Goal: Transaction & Acquisition: Book appointment/travel/reservation

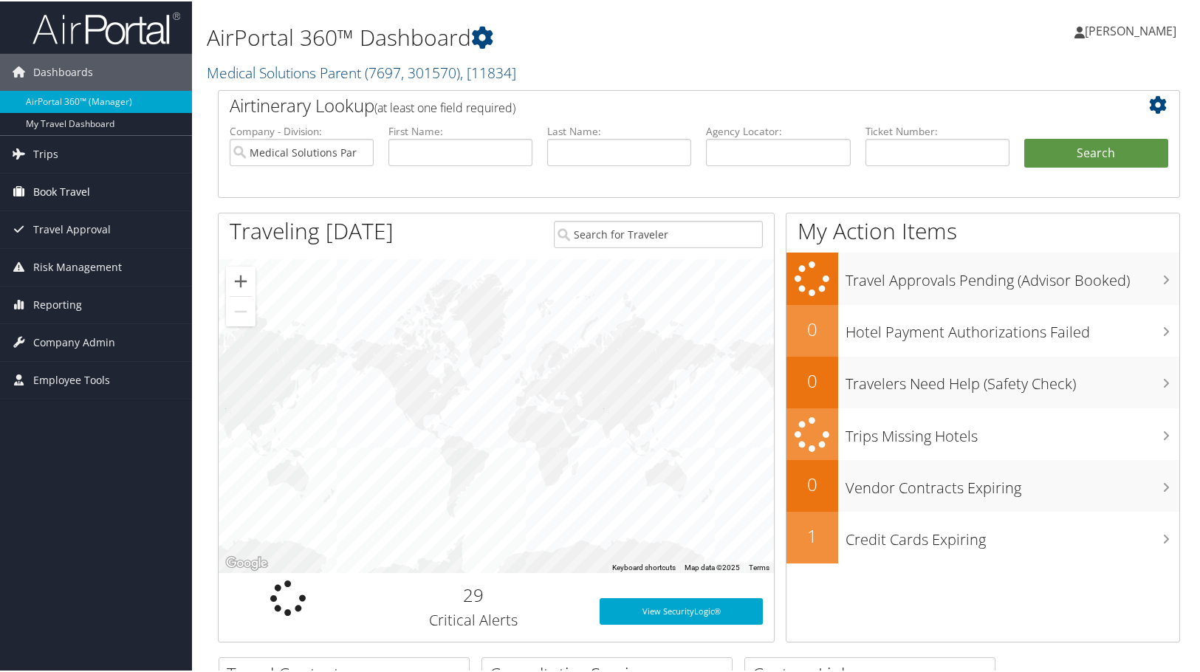
click at [79, 179] on span "Book Travel" at bounding box center [61, 190] width 57 height 37
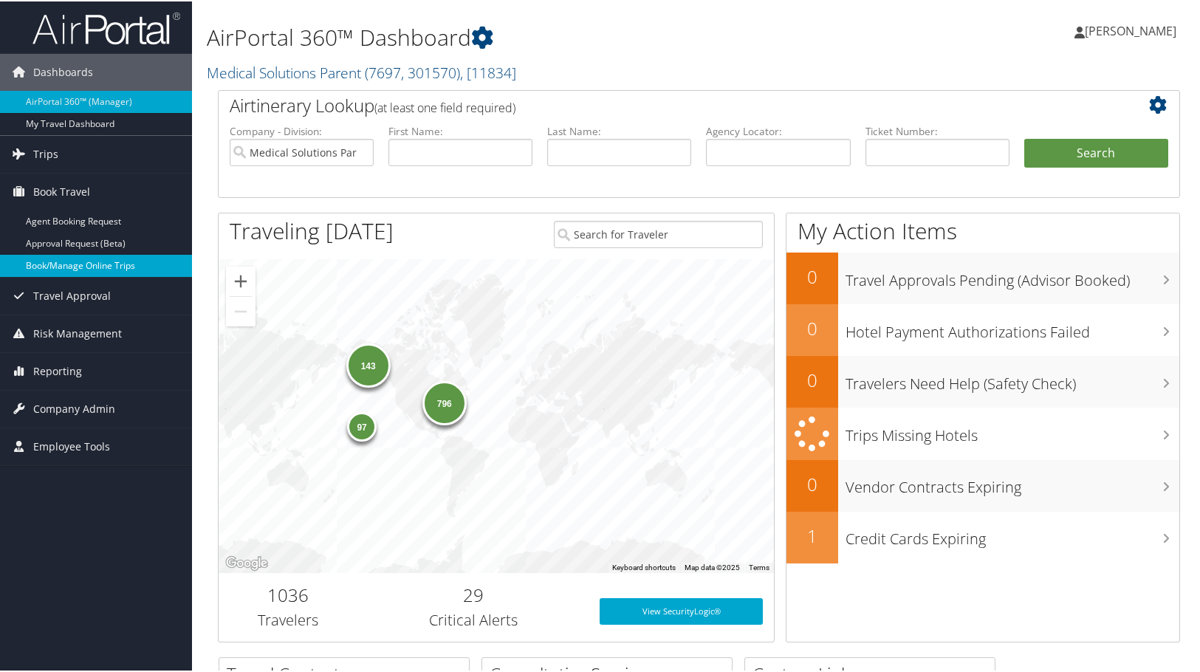
click at [72, 258] on link "Book/Manage Online Trips" at bounding box center [96, 264] width 192 height 22
